Goal: Complete application form

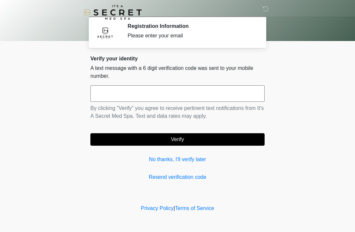
click at [192, 99] on input "text" at bounding box center [177, 93] width 174 height 16
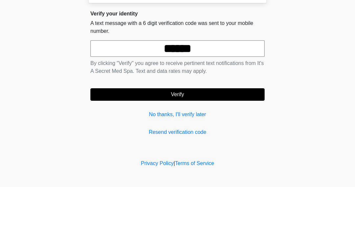
type input "******"
click at [316, 59] on body "‎ ‎ Registration Information Please enter your email Please connect to Wi-Fi no…" at bounding box center [177, 116] width 355 height 232
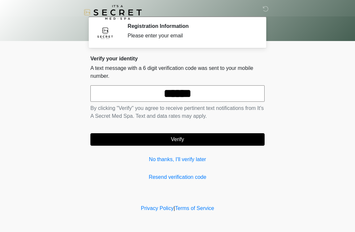
click at [191, 141] on button "Verify" at bounding box center [177, 139] width 174 height 12
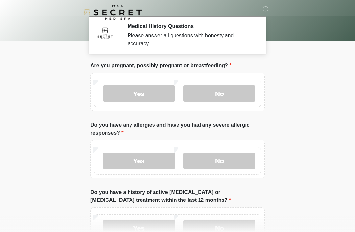
click at [230, 94] on label "No" at bounding box center [219, 93] width 72 height 16
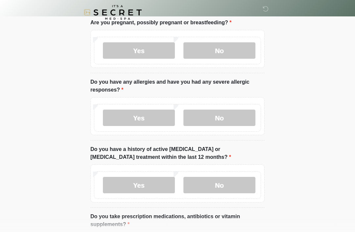
click at [236, 119] on label "No" at bounding box center [219, 118] width 72 height 16
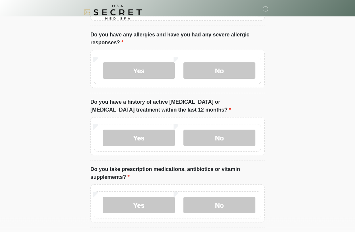
click at [233, 138] on label "No" at bounding box center [219, 138] width 72 height 16
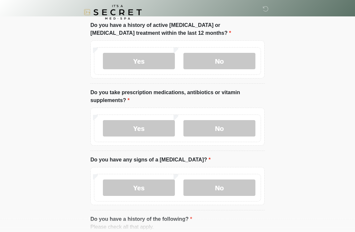
scroll to position [167, 0]
click at [231, 133] on label "No" at bounding box center [219, 128] width 72 height 16
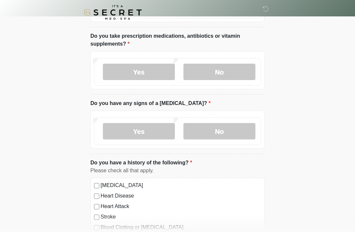
scroll to position [224, 0]
click at [226, 132] on label "No" at bounding box center [219, 132] width 72 height 16
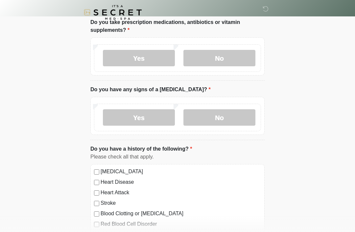
scroll to position [213, 0]
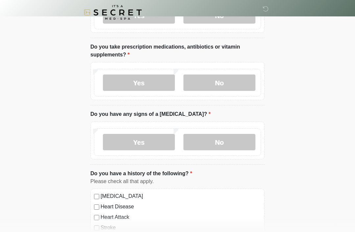
click at [161, 88] on label "Yes" at bounding box center [139, 83] width 72 height 16
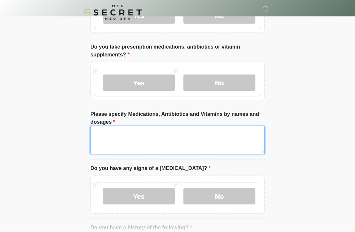
click at [230, 136] on textarea "Please specify Medications, Antibiotics and Vitamins by names and dosages" at bounding box center [177, 140] width 174 height 28
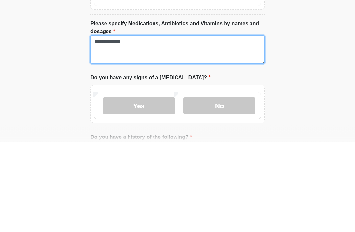
type textarea "**********"
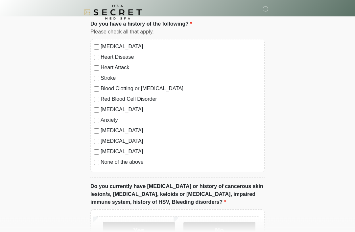
scroll to position [417, 0]
click at [130, 163] on label "None of the above" at bounding box center [181, 162] width 160 height 8
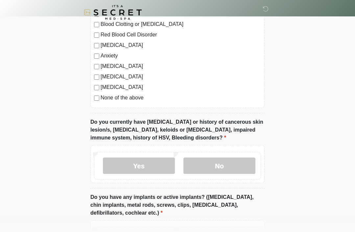
scroll to position [483, 0]
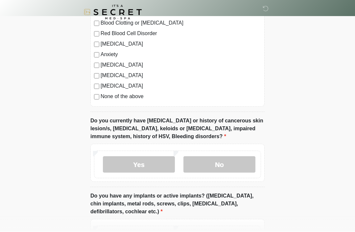
click at [230, 163] on label "No" at bounding box center [219, 165] width 72 height 16
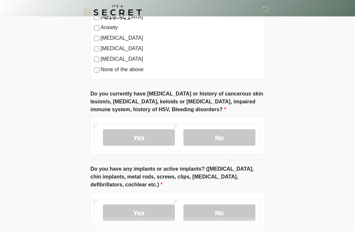
scroll to position [574, 0]
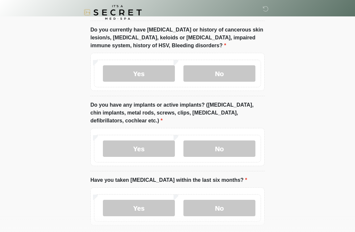
click at [231, 150] on label "No" at bounding box center [219, 149] width 72 height 16
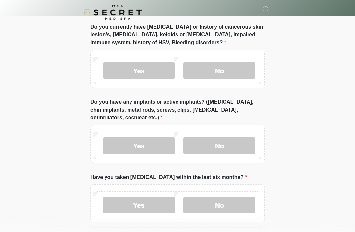
scroll to position [603, 0]
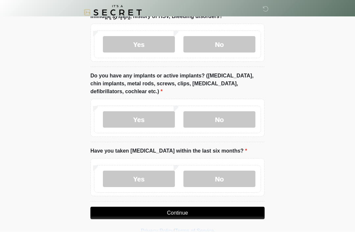
click at [225, 179] on label "No" at bounding box center [219, 179] width 72 height 16
click at [191, 214] on button "Continue" at bounding box center [177, 213] width 174 height 12
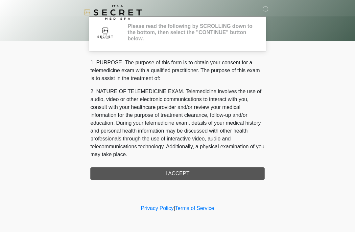
scroll to position [0, 0]
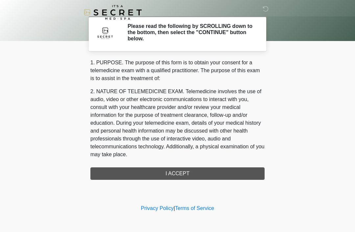
click at [195, 173] on div "1. PURPOSE. The purpose of this form is to obtain your consent for a telemedici…" at bounding box center [177, 119] width 174 height 121
click at [180, 173] on div "1. PURPOSE. The purpose of this form is to obtain your consent for a telemedici…" at bounding box center [177, 119] width 174 height 121
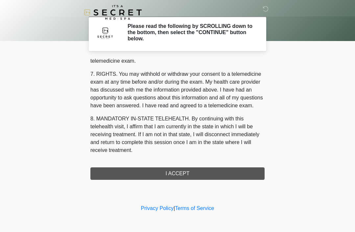
click at [183, 175] on div "1. PURPOSE. The purpose of this form is to obtain your consent for a telemedici…" at bounding box center [177, 119] width 174 height 121
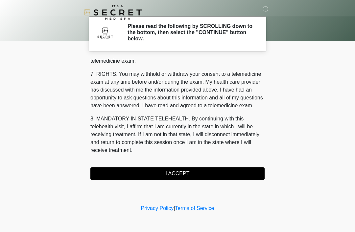
click at [183, 174] on button "I ACCEPT" at bounding box center [177, 174] width 174 height 12
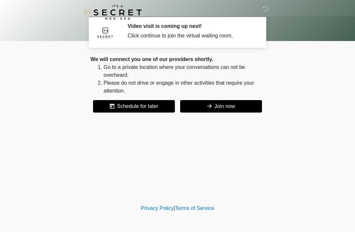
click at [230, 107] on button "Join now" at bounding box center [221, 106] width 82 height 12
